Goal: Task Accomplishment & Management: Manage account settings

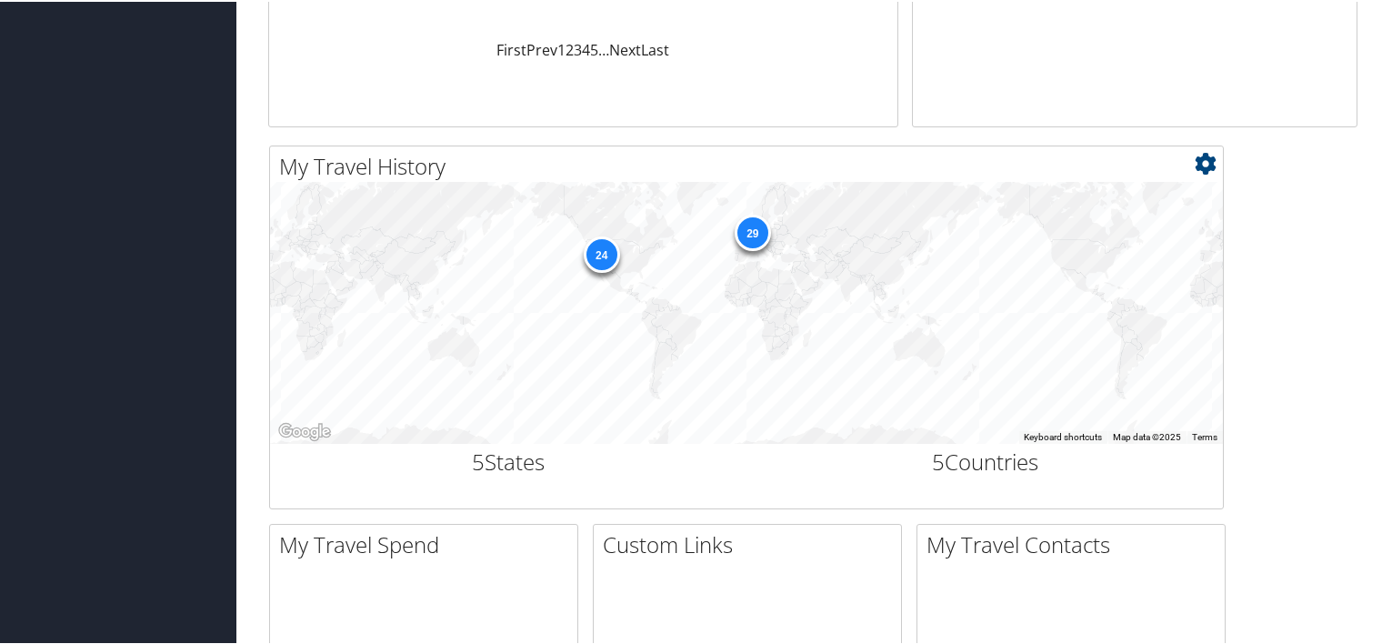
scroll to position [546, 0]
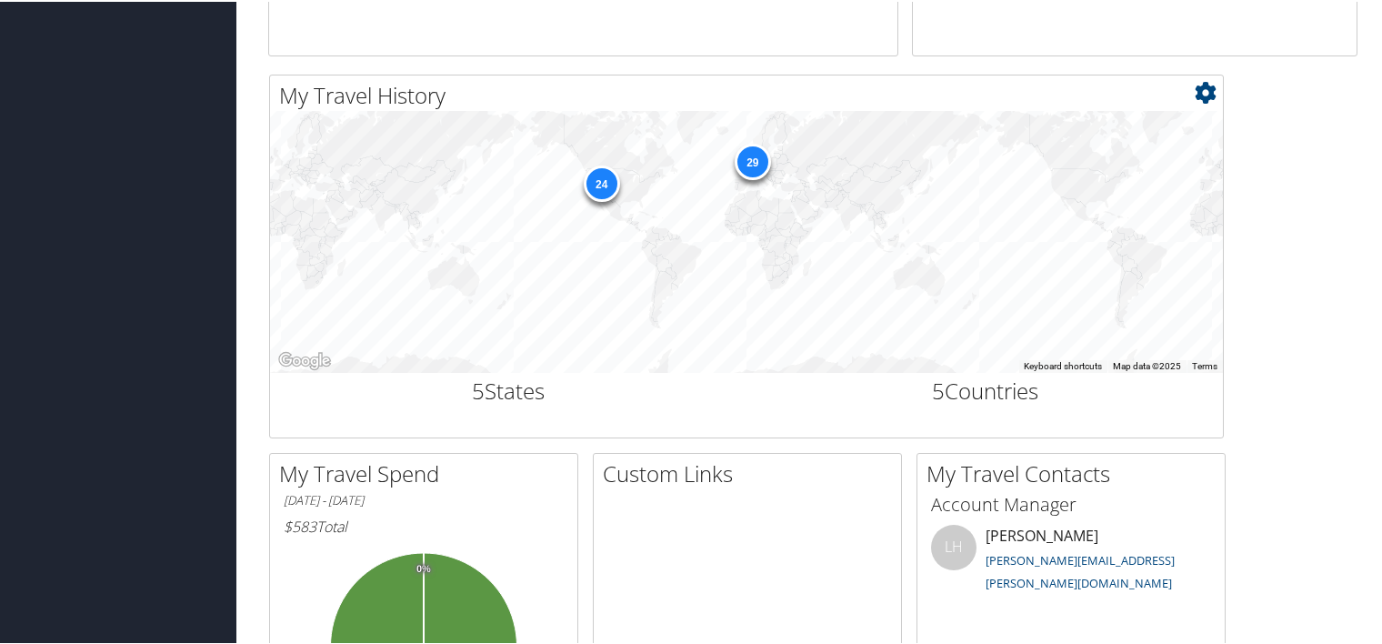
click at [751, 160] on div "29" at bounding box center [753, 160] width 36 height 36
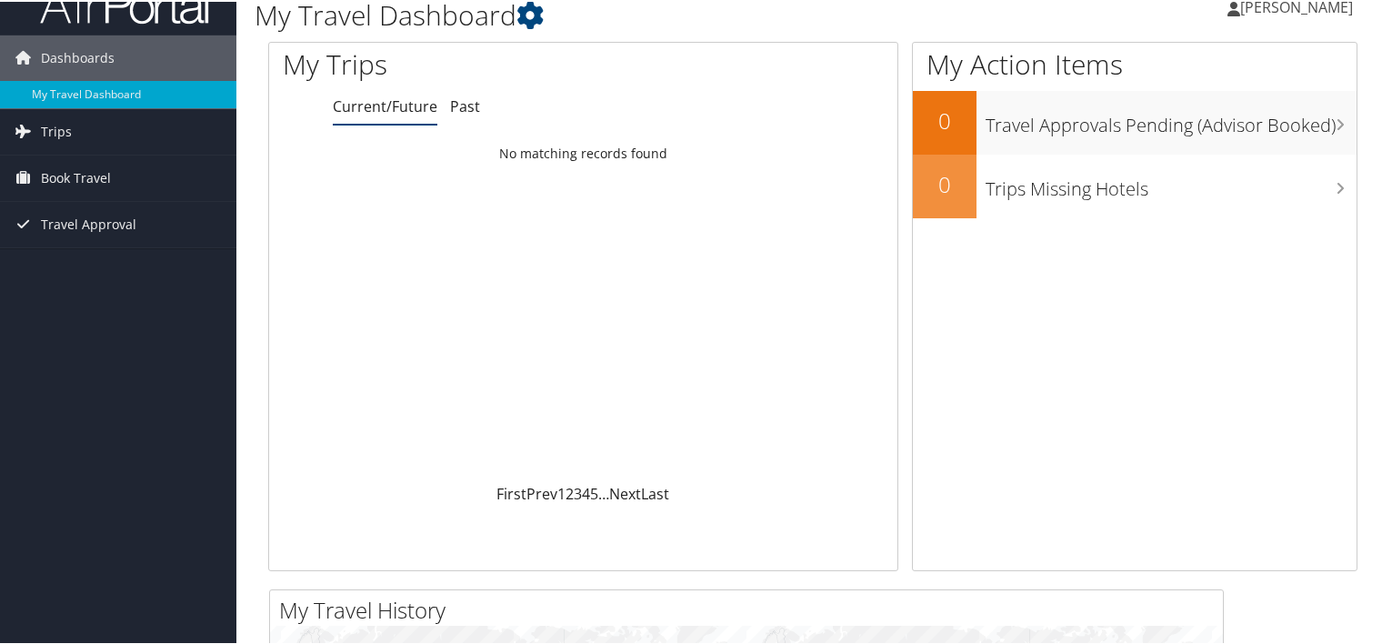
scroll to position [0, 0]
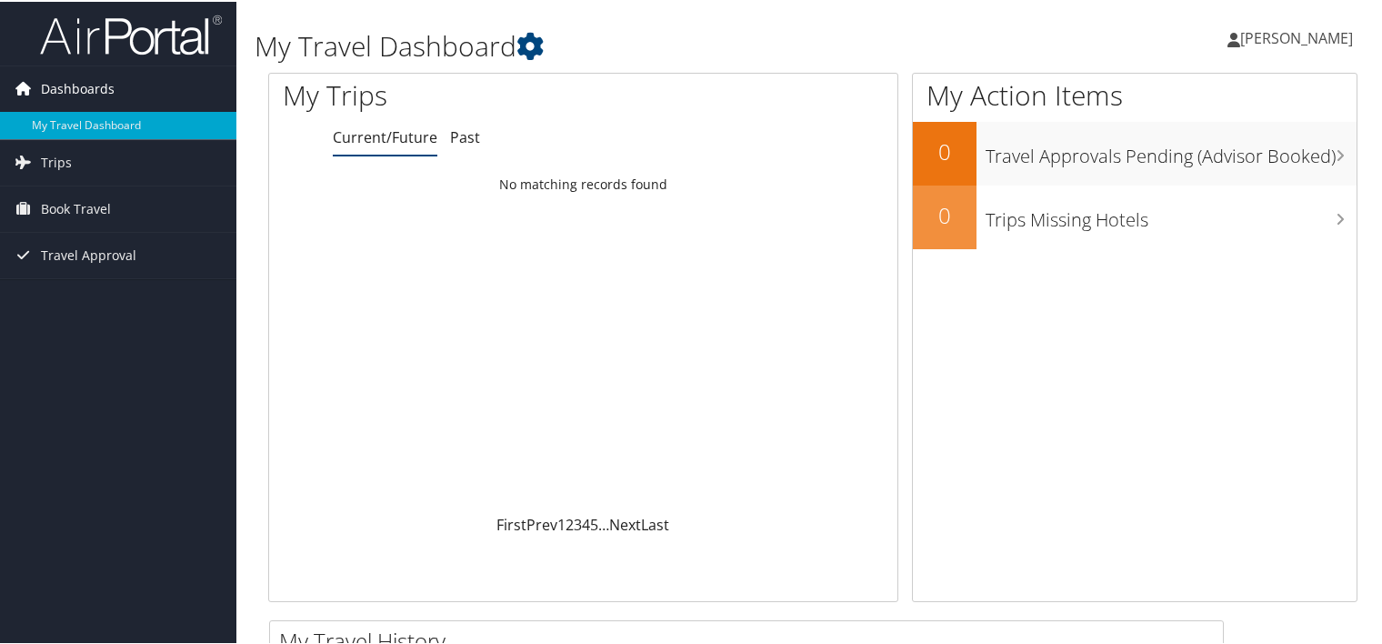
click at [101, 84] on span "Dashboards" at bounding box center [78, 87] width 74 height 45
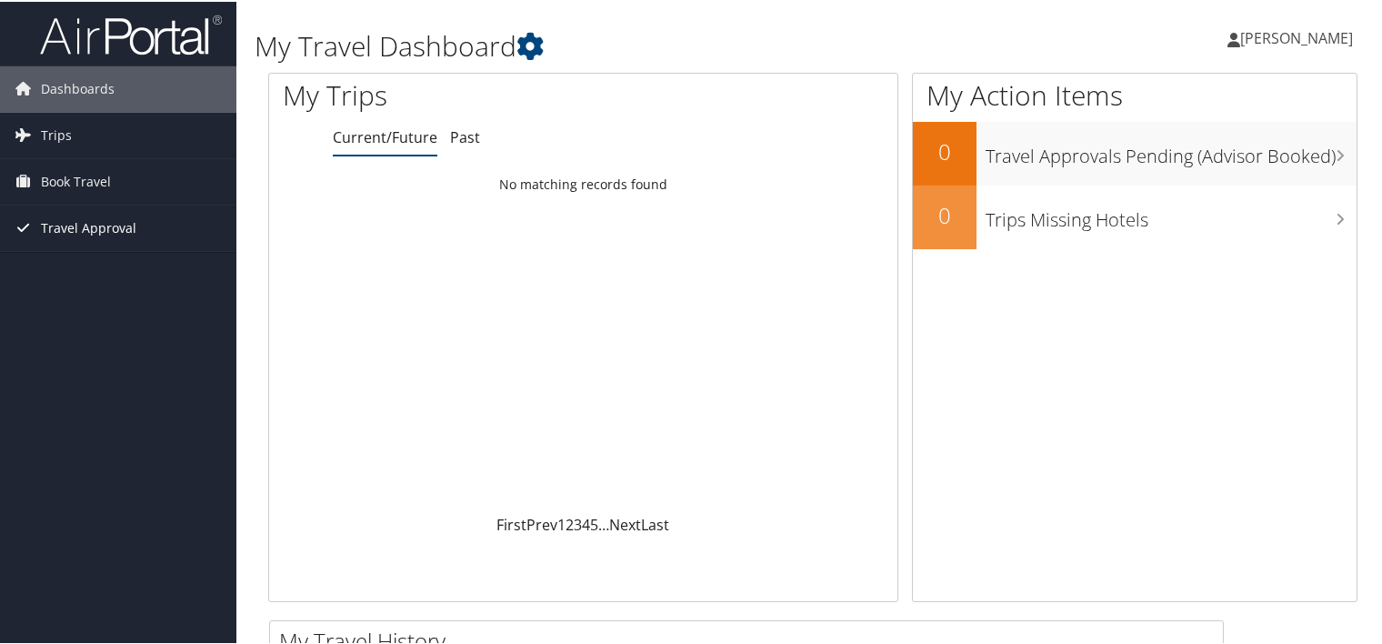
click at [74, 226] on span "Travel Approval" at bounding box center [88, 226] width 95 height 45
click at [63, 182] on span "Book Travel" at bounding box center [76, 179] width 70 height 45
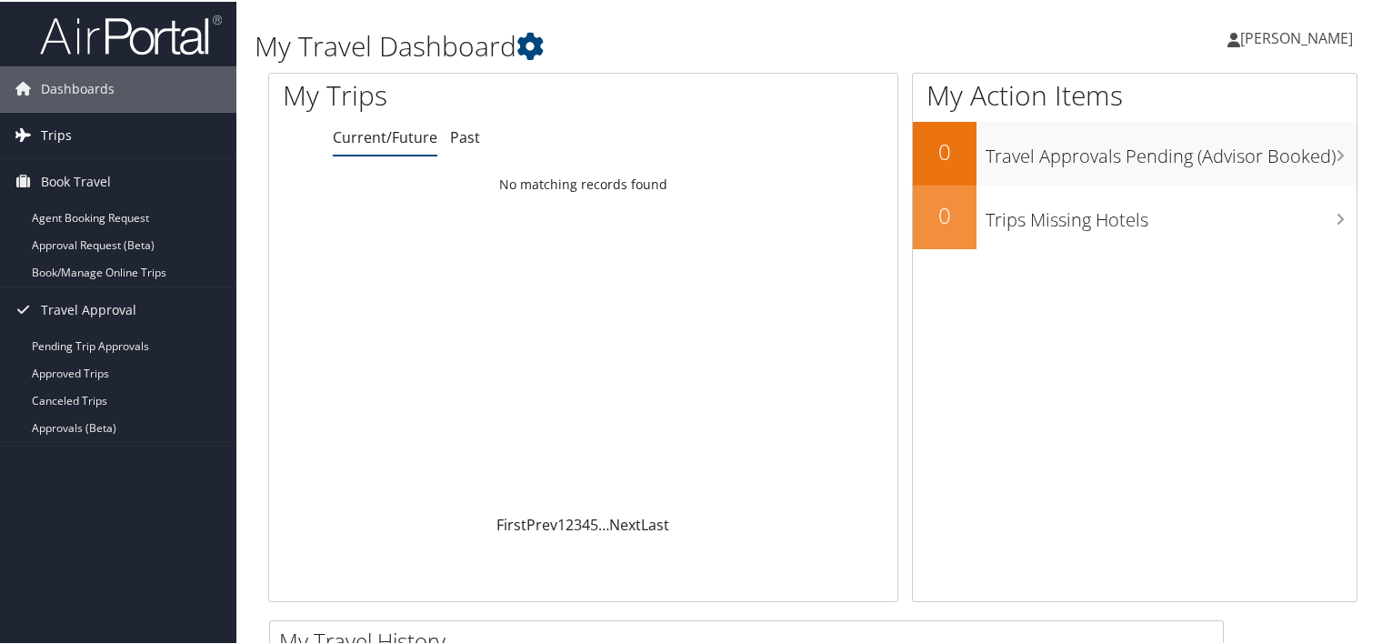
click at [85, 145] on link "Trips" at bounding box center [118, 133] width 236 height 45
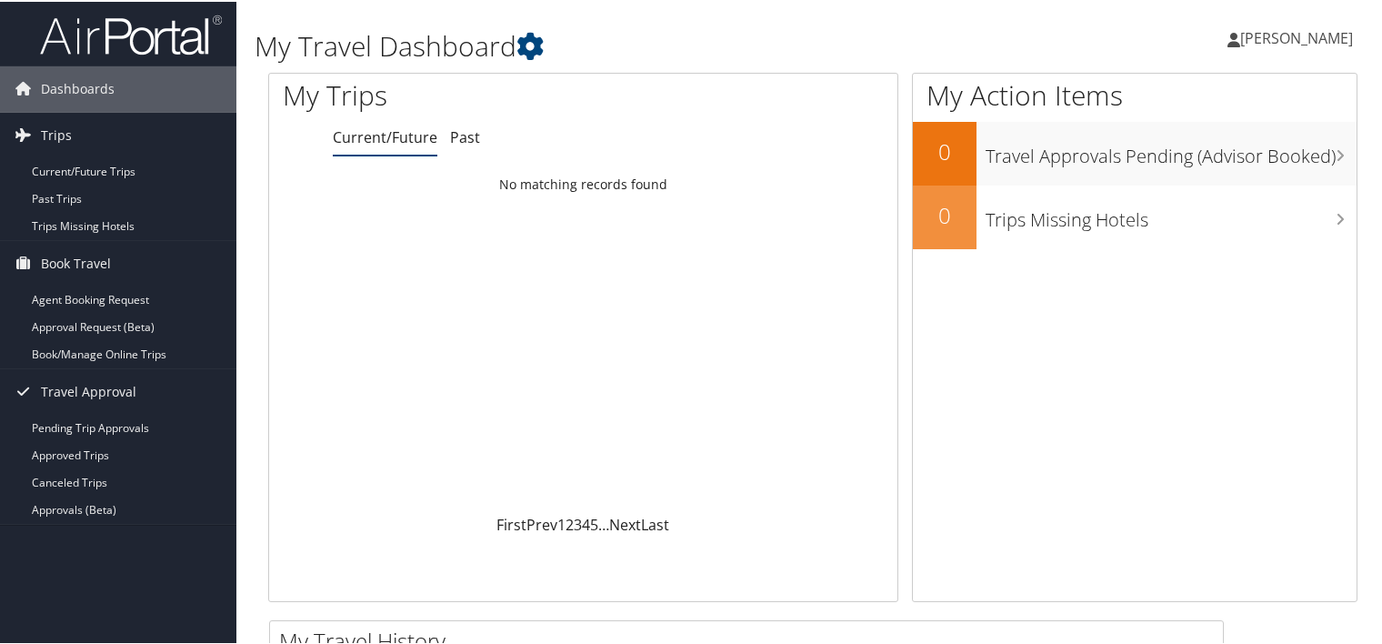
click at [95, 42] on img at bounding box center [131, 33] width 182 height 43
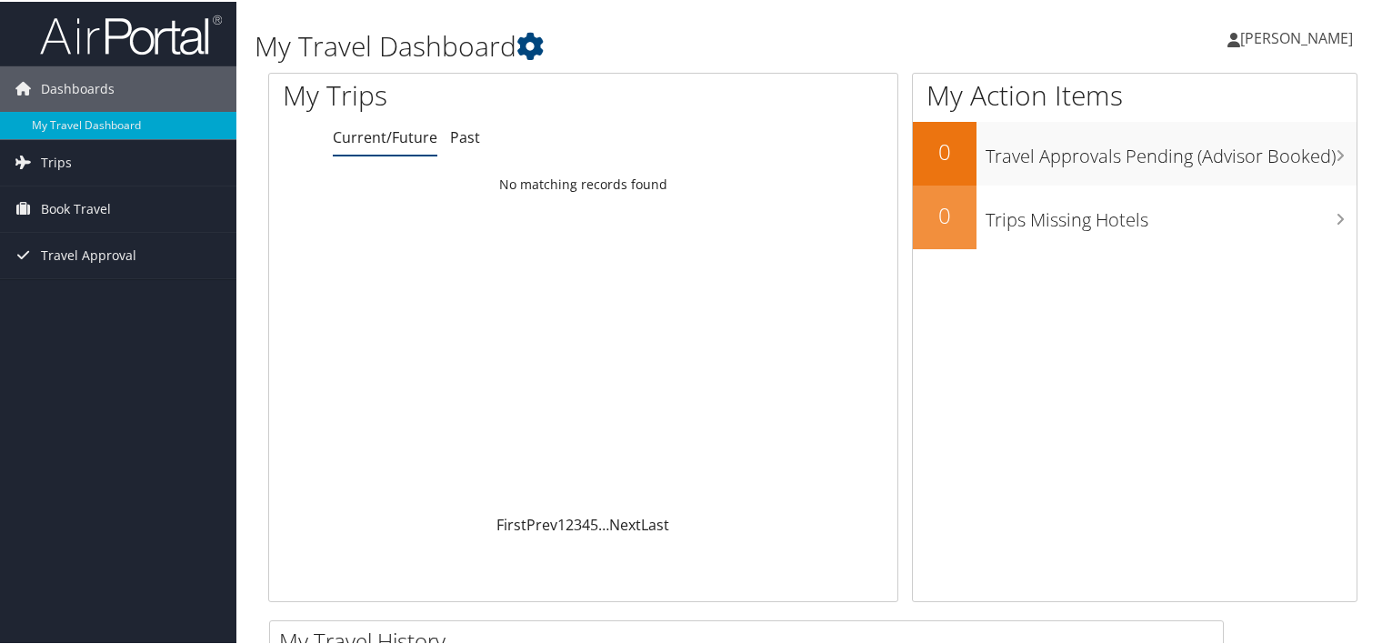
click at [1301, 48] on link "[PERSON_NAME]" at bounding box center [1300, 36] width 144 height 55
click at [1248, 164] on link "View Travel Profile" at bounding box center [1248, 161] width 203 height 31
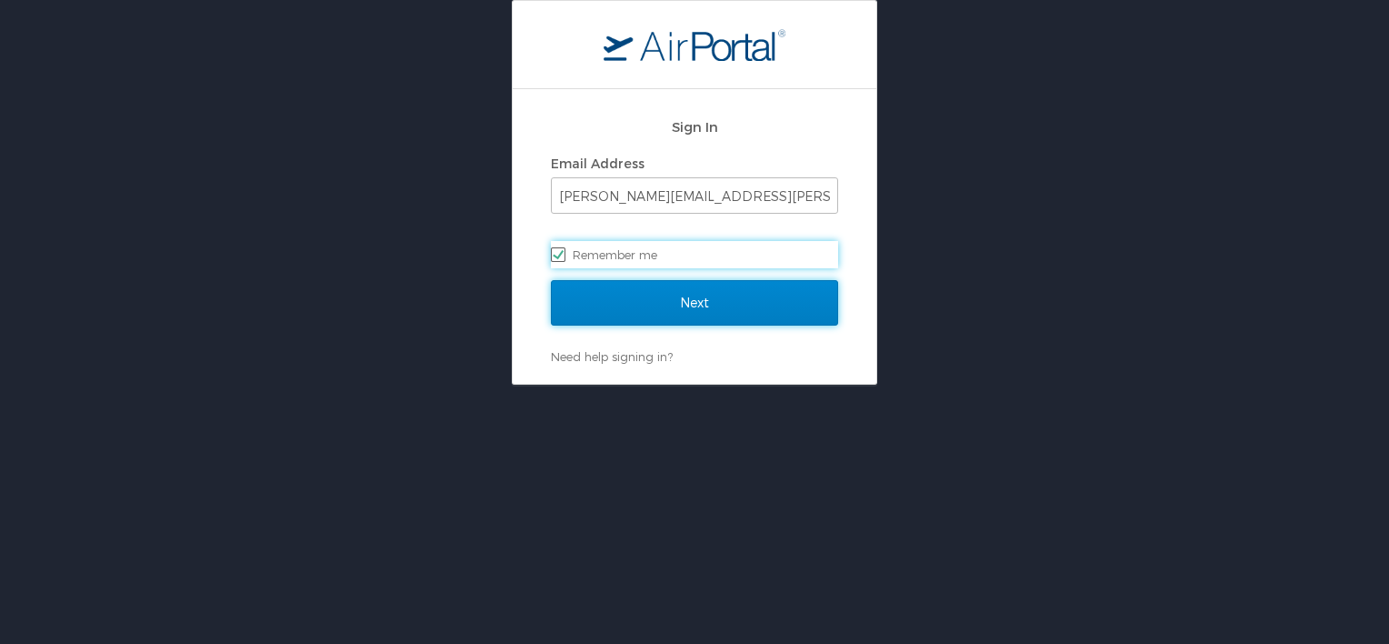
click at [618, 295] on input "Next" at bounding box center [694, 302] width 287 height 45
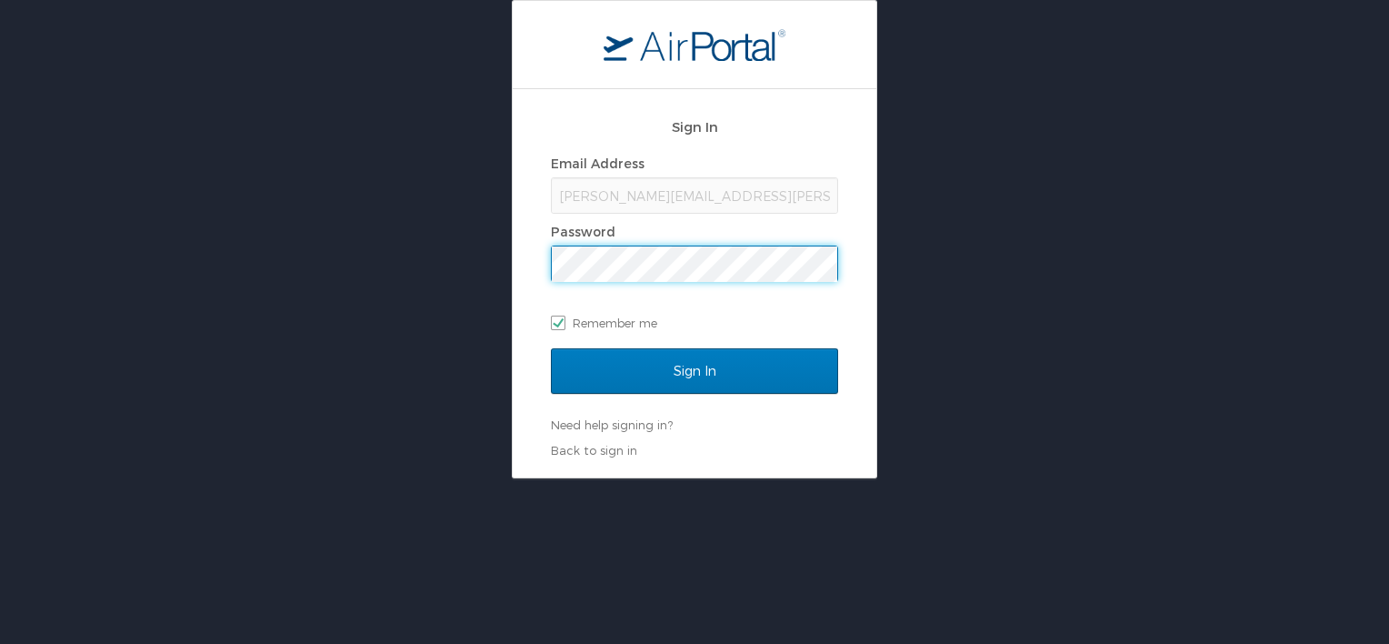
click at [551, 348] on input "Sign In" at bounding box center [694, 370] width 287 height 45
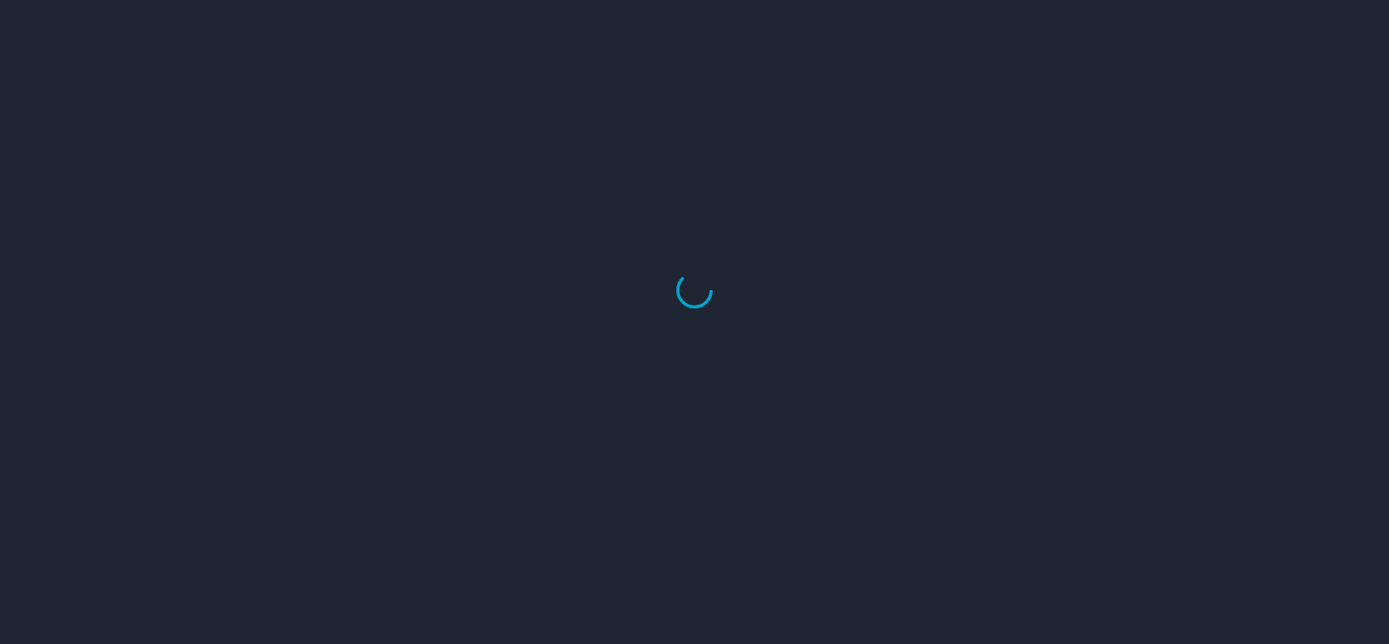
select select "US"
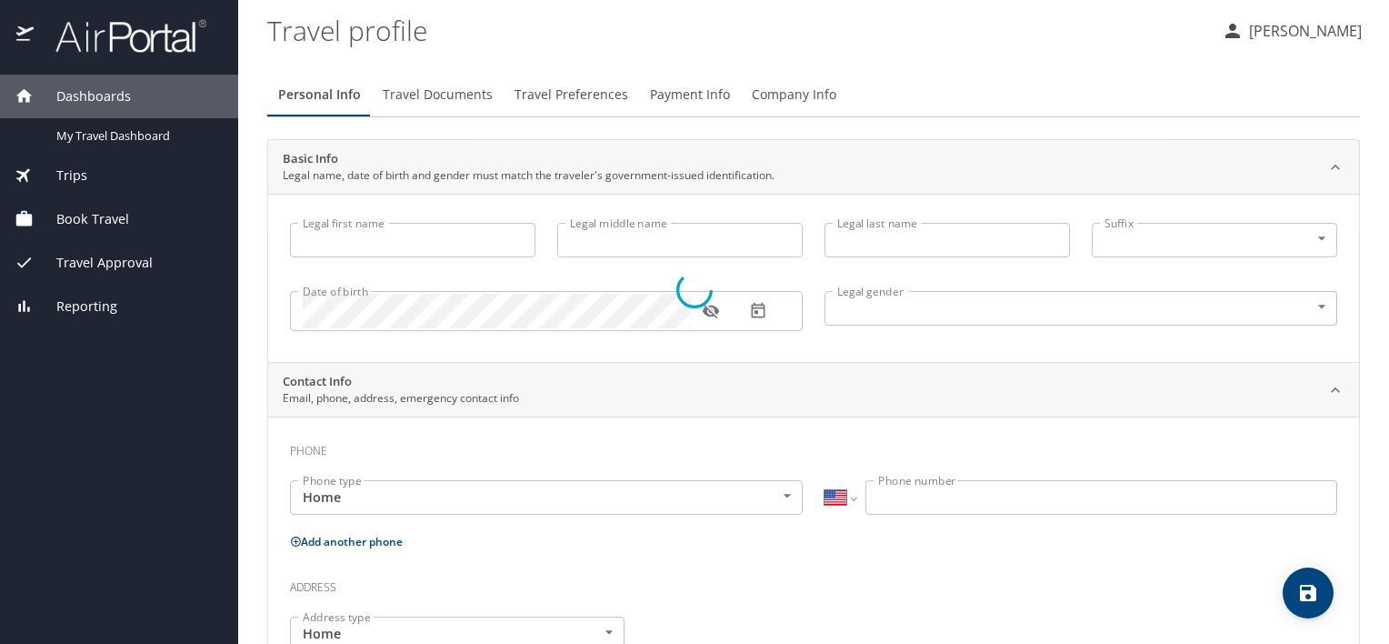
type input "[PERSON_NAME]"
type input "Knight"
type input "[DEMOGRAPHIC_DATA]"
type input "Josilyn"
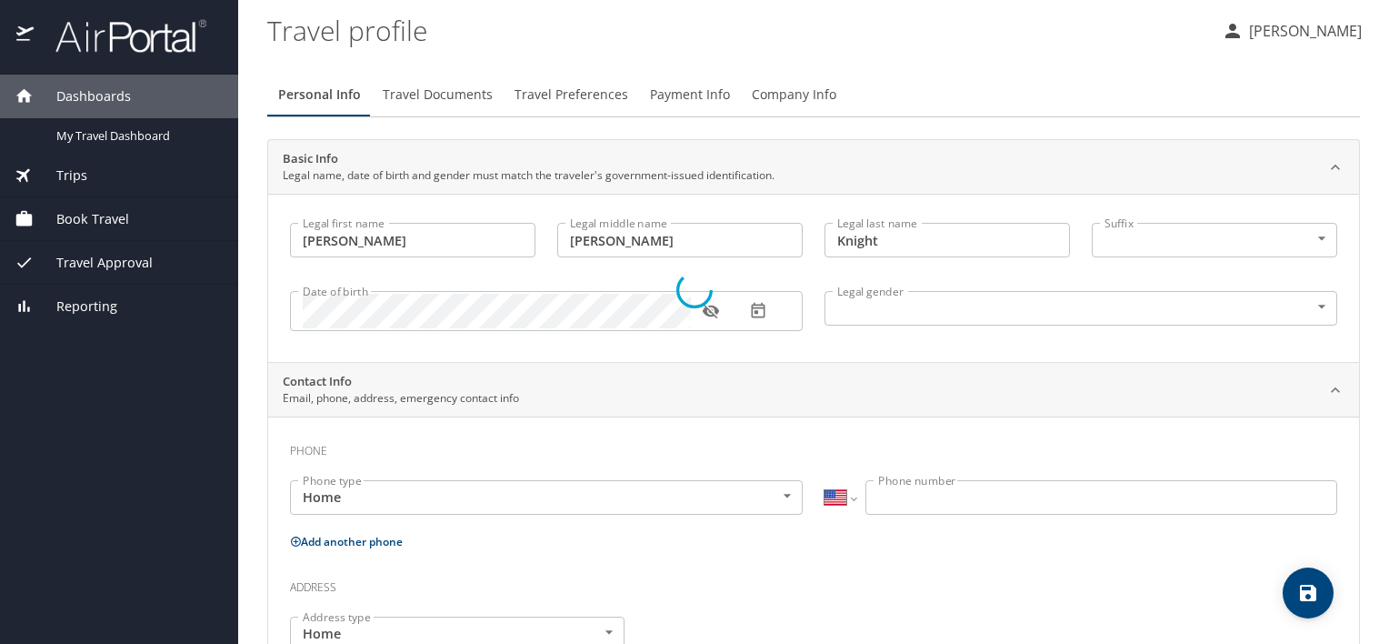
type input "Knight"
type input "(801) 389-3428"
select select "US"
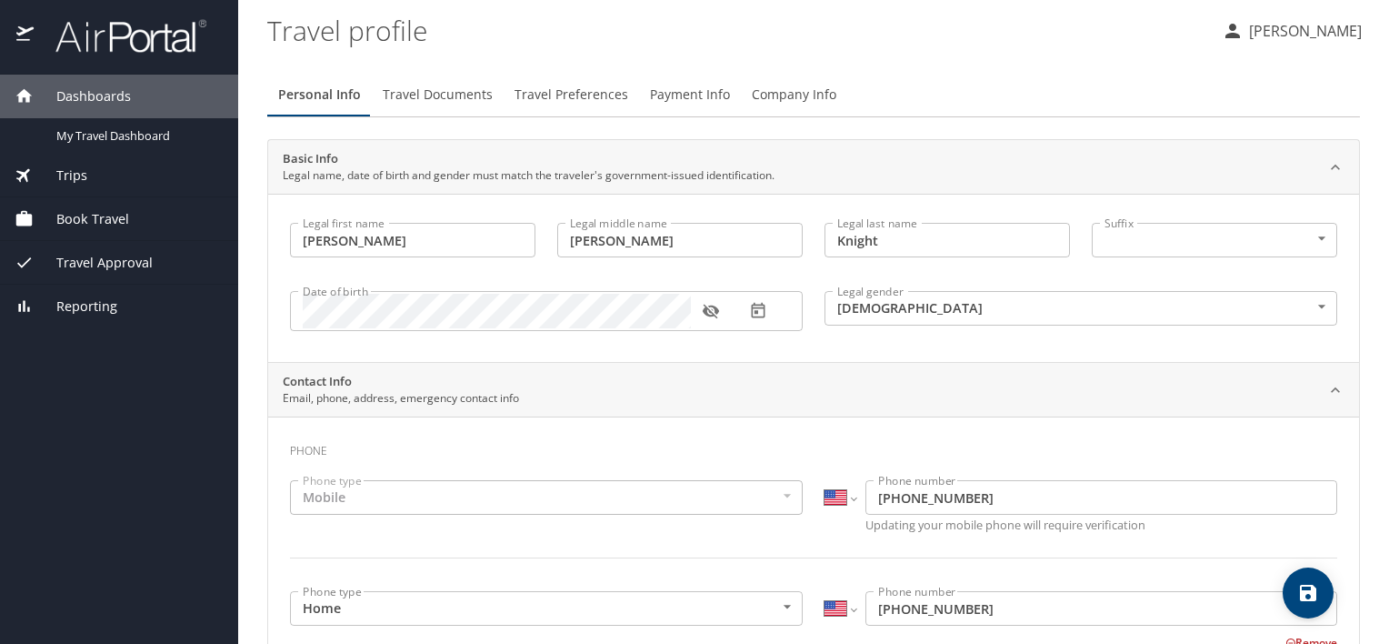
click at [453, 102] on span "Travel Documents" at bounding box center [438, 95] width 110 height 23
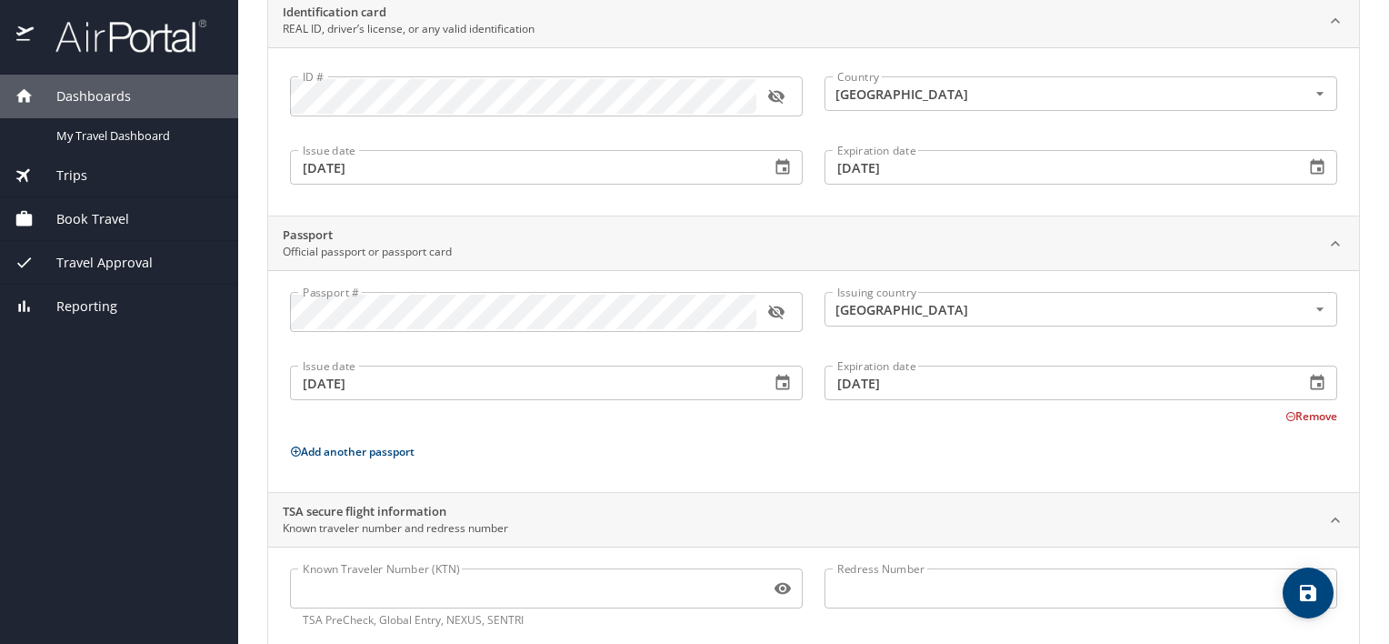
scroll to position [185, 0]
